Goal: Information Seeking & Learning: Learn about a topic

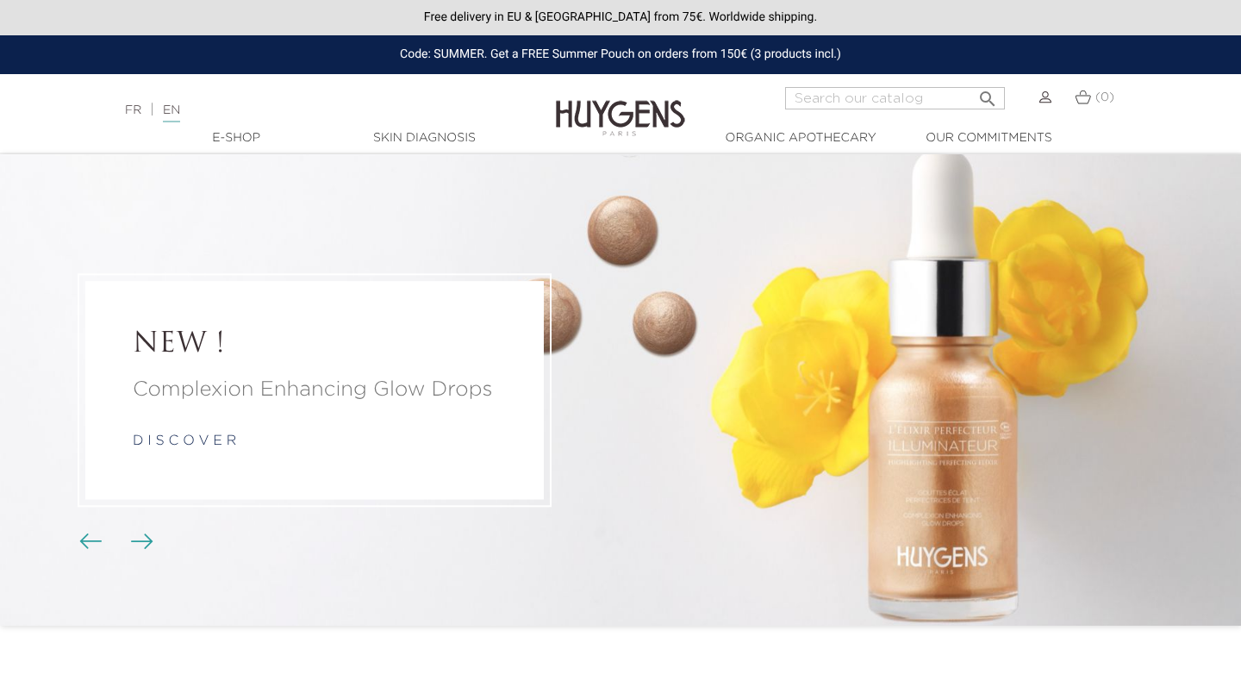
click at [603, 113] on img at bounding box center [620, 105] width 129 height 66
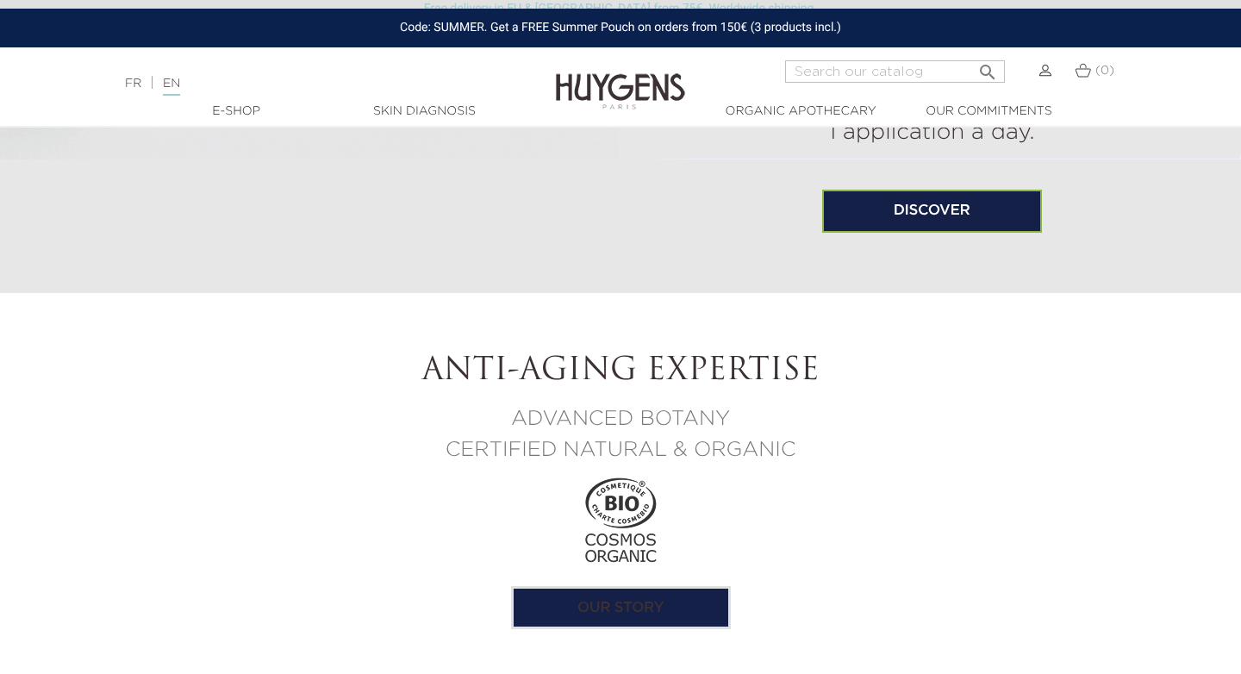
scroll to position [1574, 0]
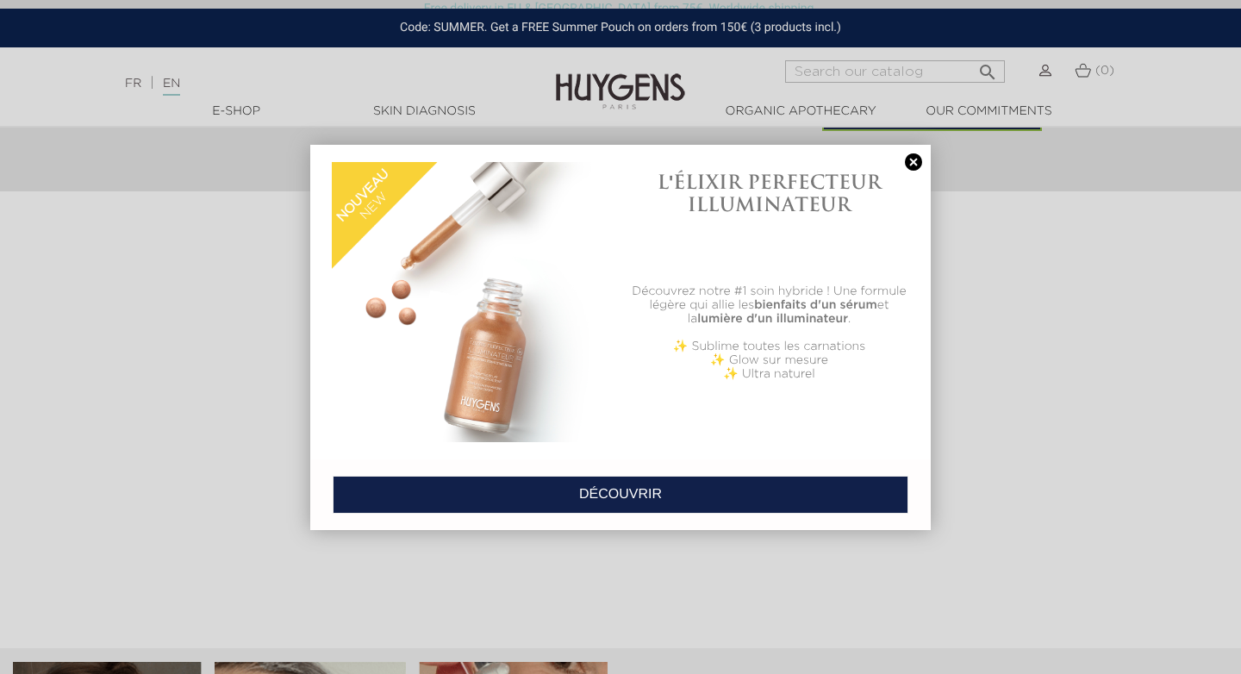
click at [914, 163] on link at bounding box center [913, 162] width 24 height 18
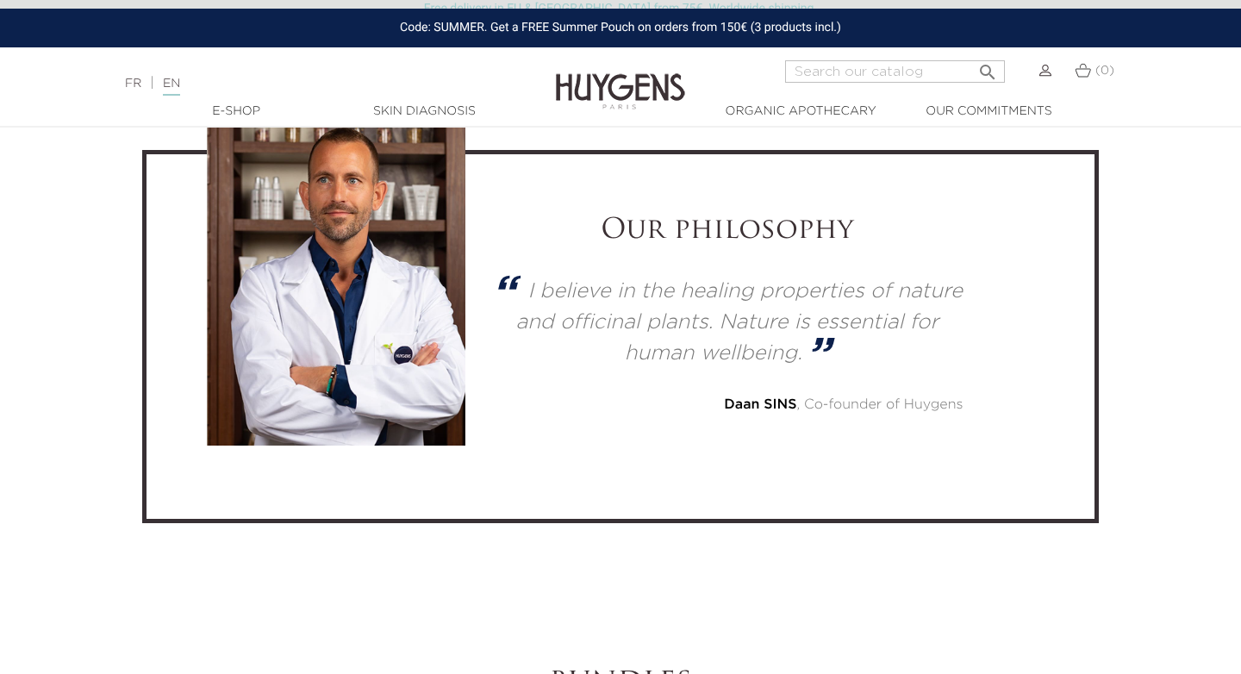
scroll to position [4589, 0]
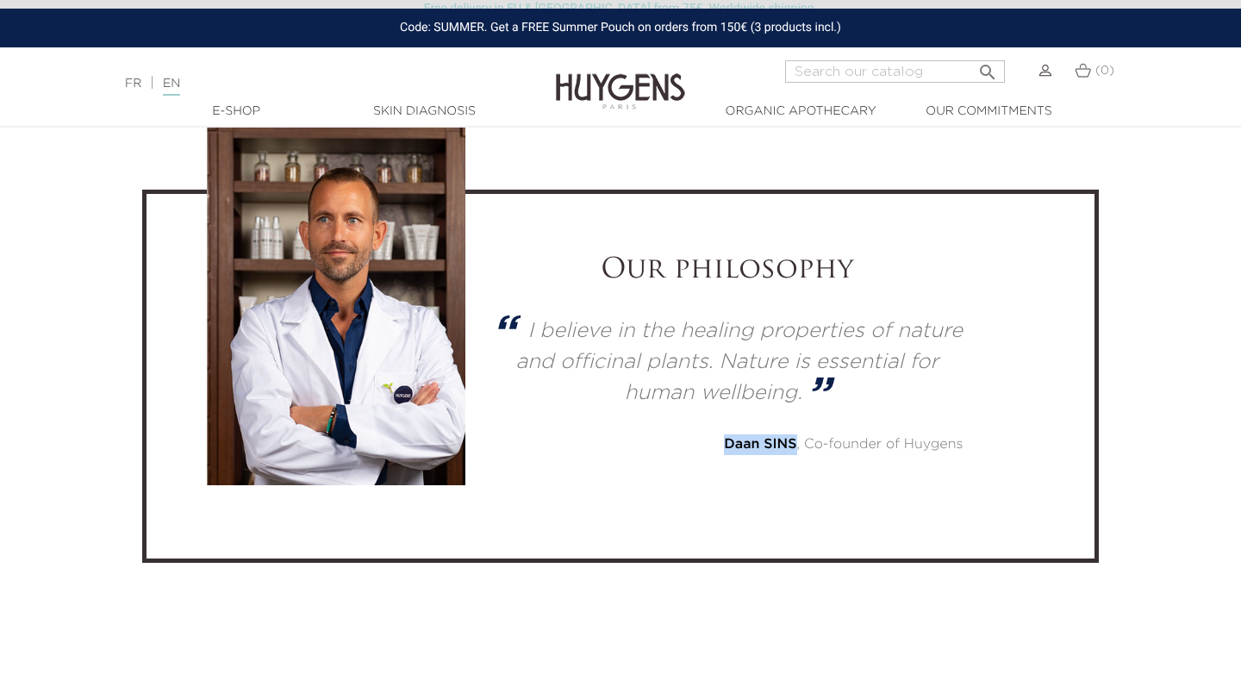
drag, startPoint x: 726, startPoint y: 442, endPoint x: 797, endPoint y: 446, distance: 71.6
click at [797, 446] on div "Daan SINS , Co-founder of Huygens" at bounding box center [726, 444] width 471 height 21
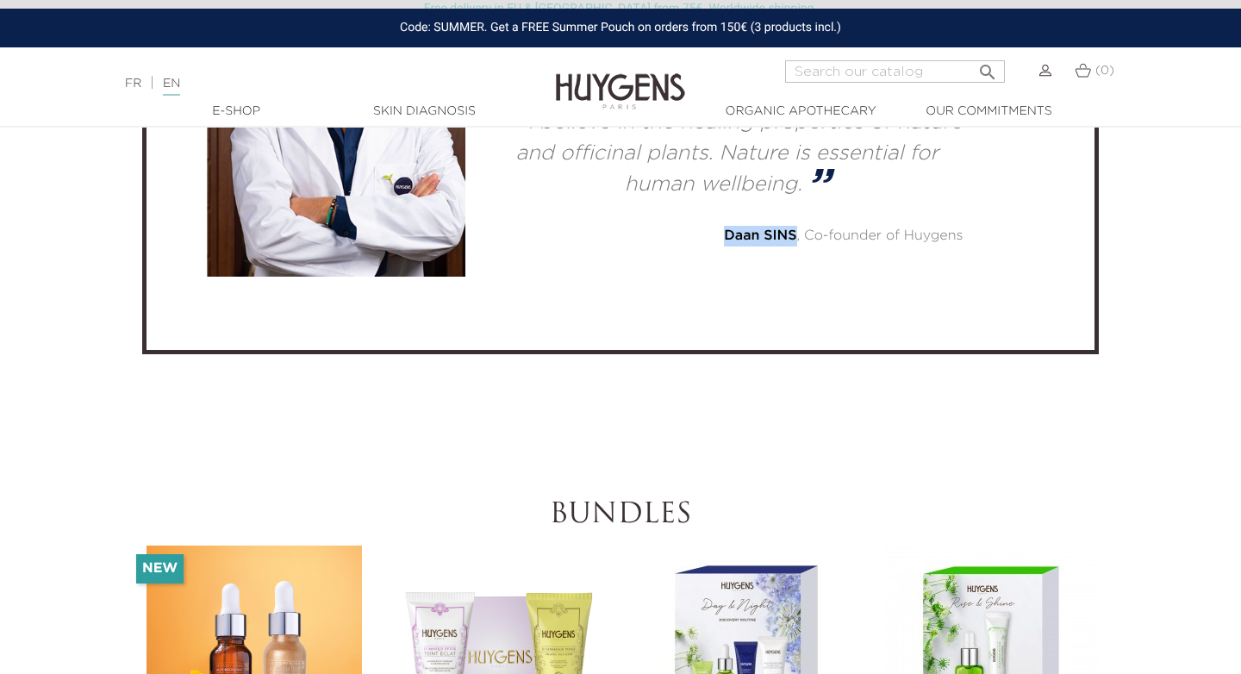
scroll to position [4776, 0]
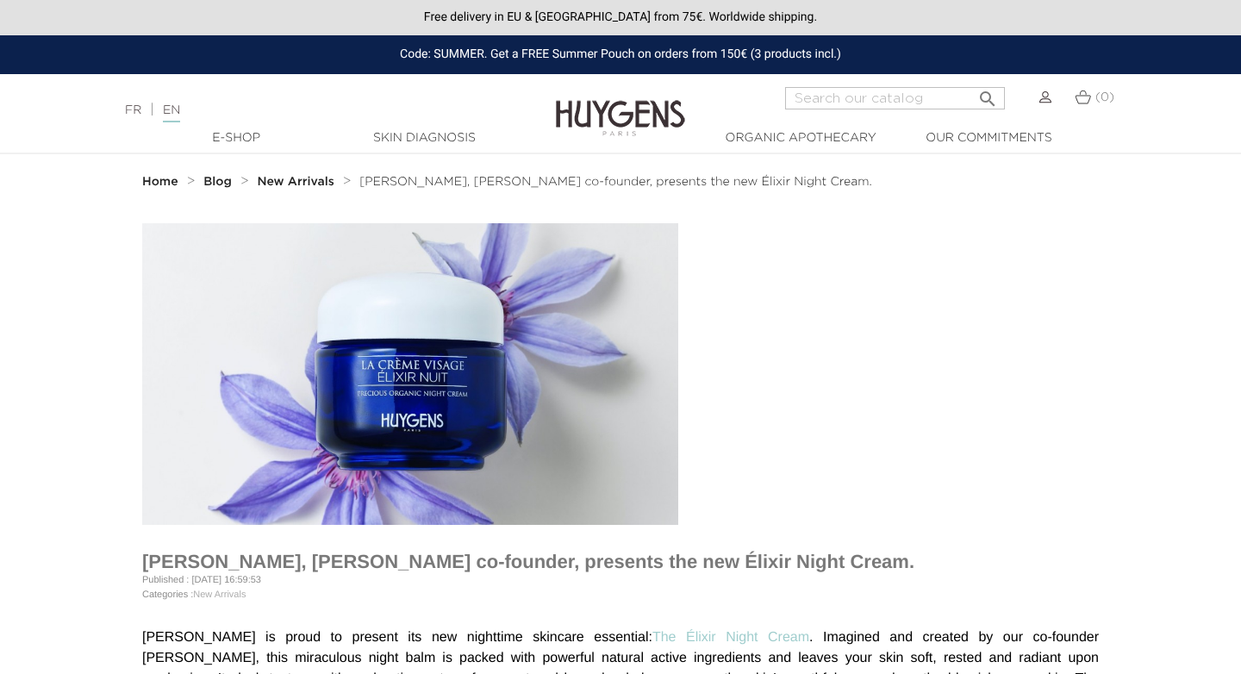
click at [216, 186] on strong "Blog" at bounding box center [217, 182] width 28 height 12
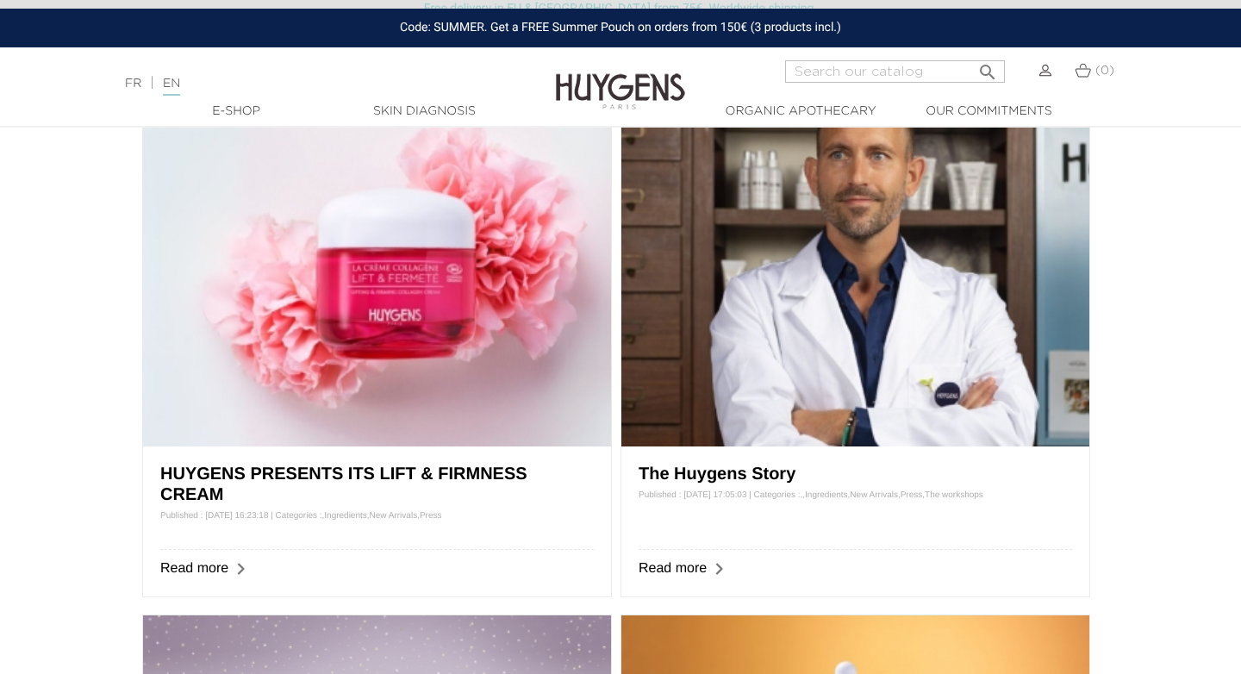
scroll to position [191, 0]
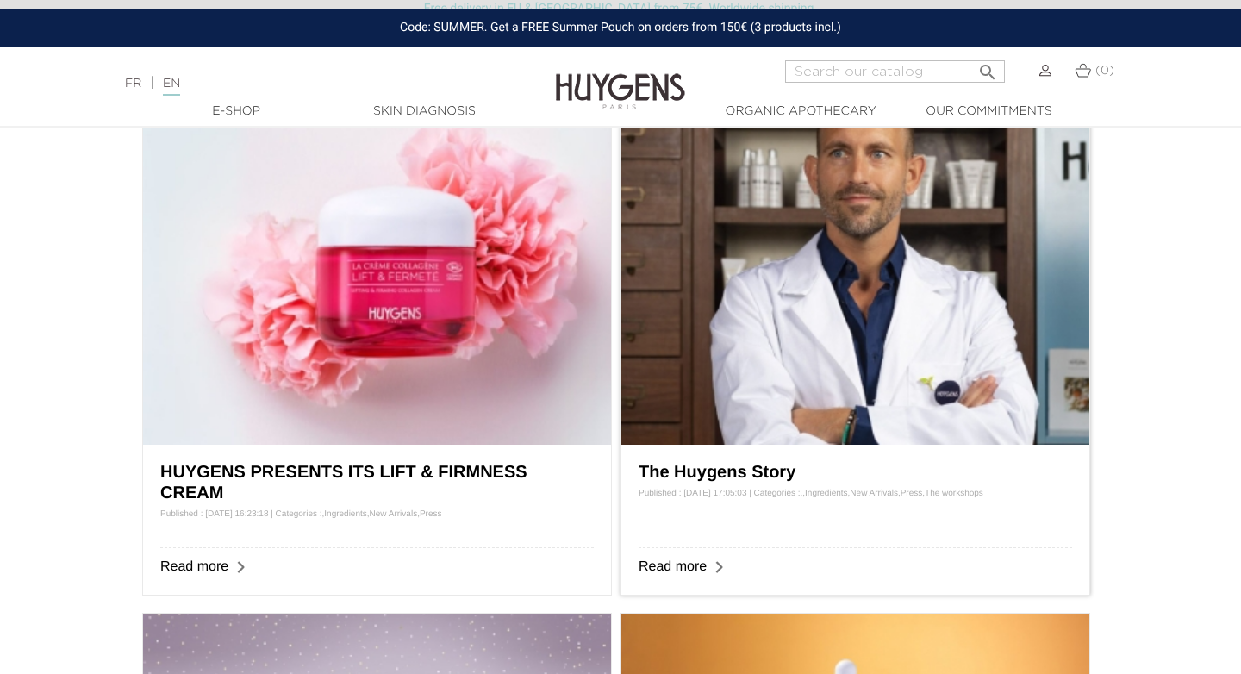
click at [787, 348] on img at bounding box center [855, 277] width 468 height 334
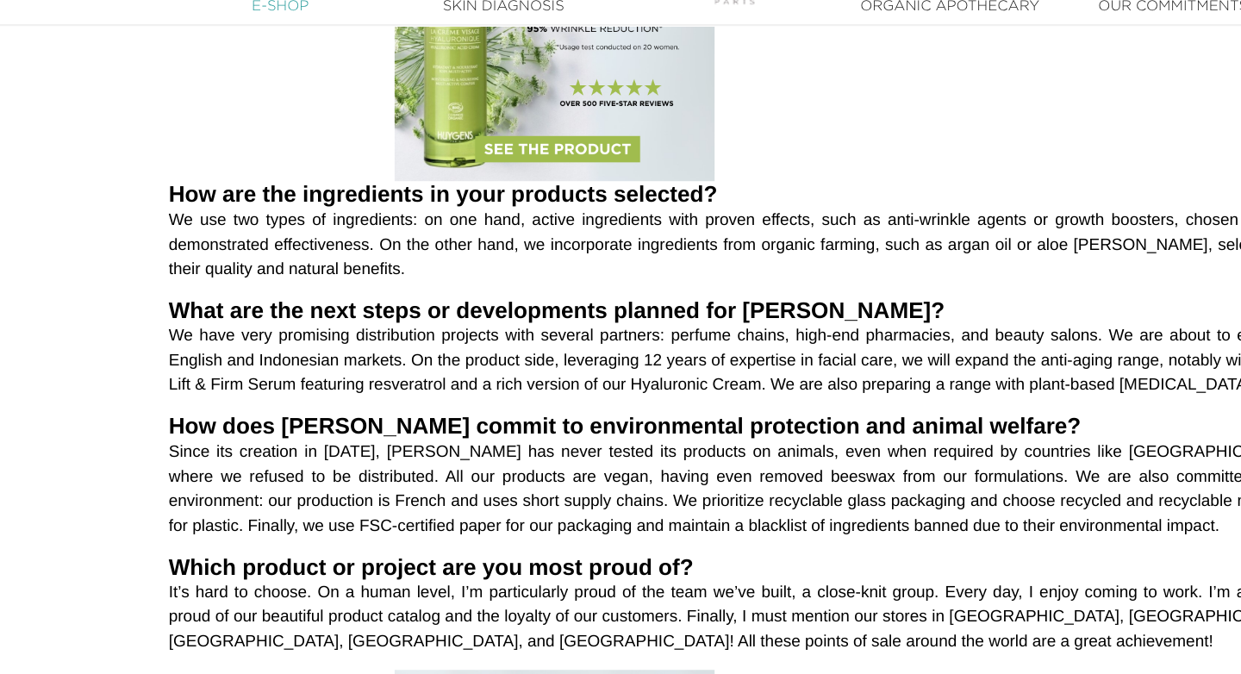
scroll to position [1465, 0]
